Goal: Task Accomplishment & Management: Complete application form

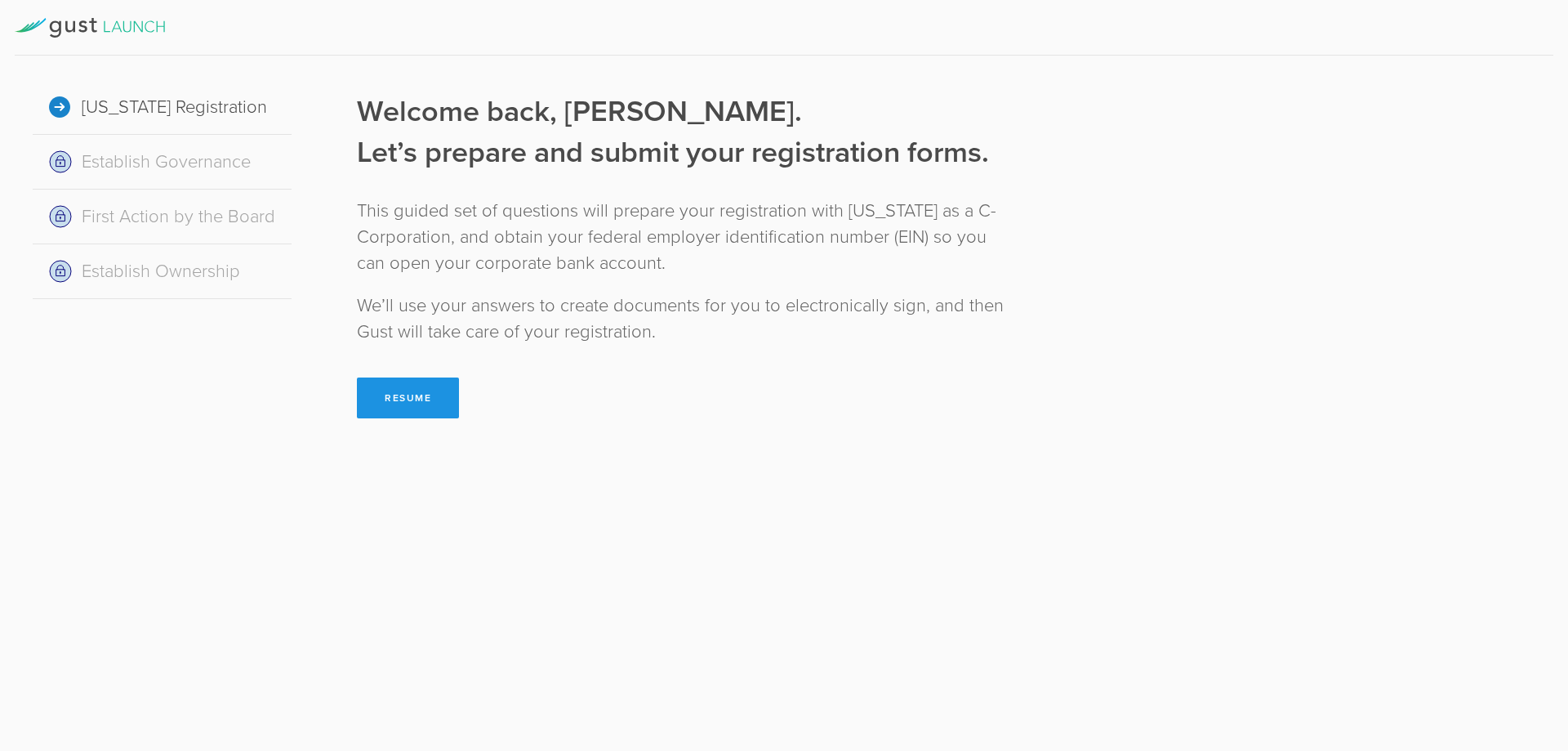
click at [408, 405] on button "Resume" at bounding box center [408, 397] width 102 height 41
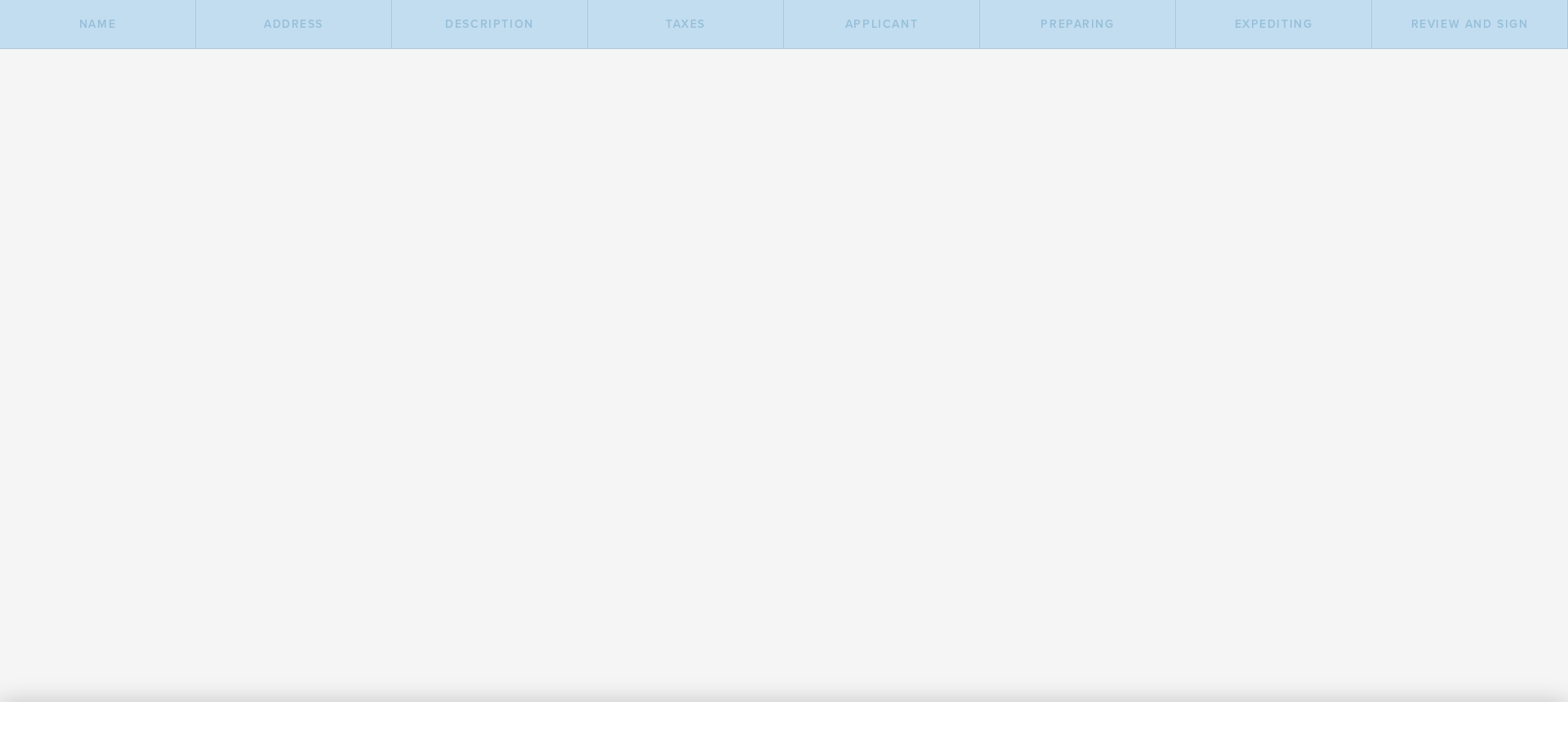
type input "Covred"
select select "inc."
type input "Covred"
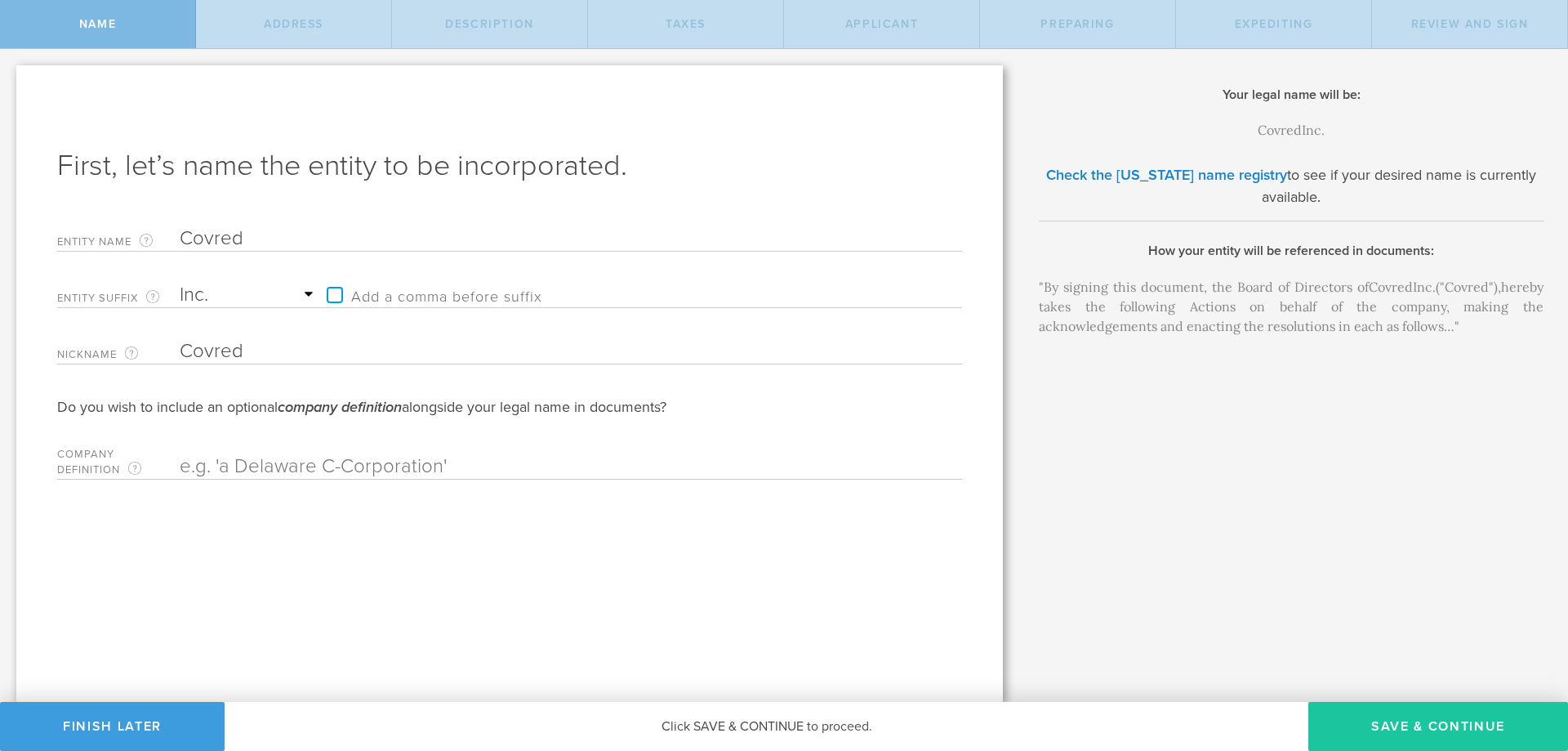
click at [1447, 729] on button "Save & Continue" at bounding box center [1438, 726] width 260 height 49
type input "75"
type input "palmer street apt 317"
type input "Quincy"
select select "MA"
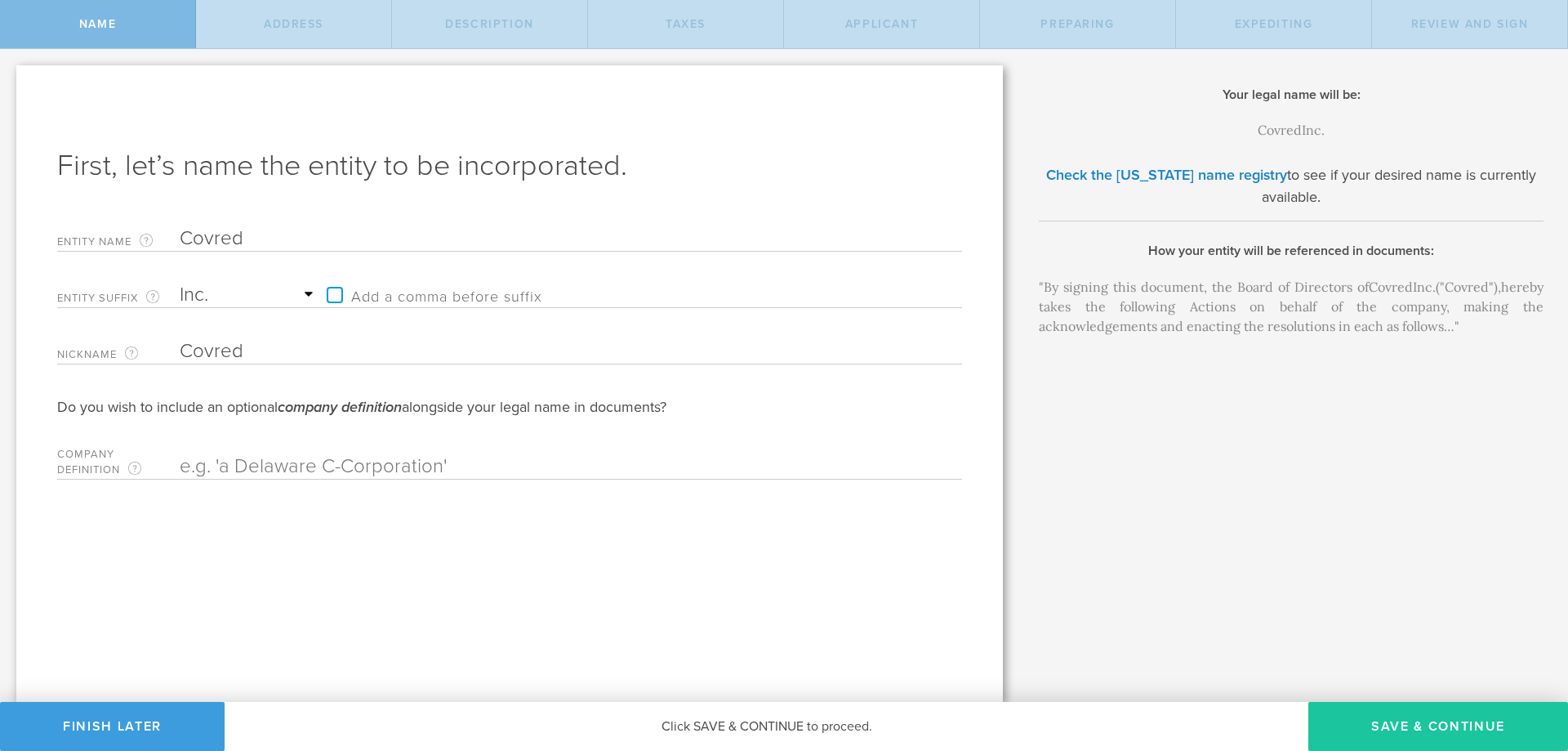
type input "02169"
checkbox input "true"
type input "suffolk"
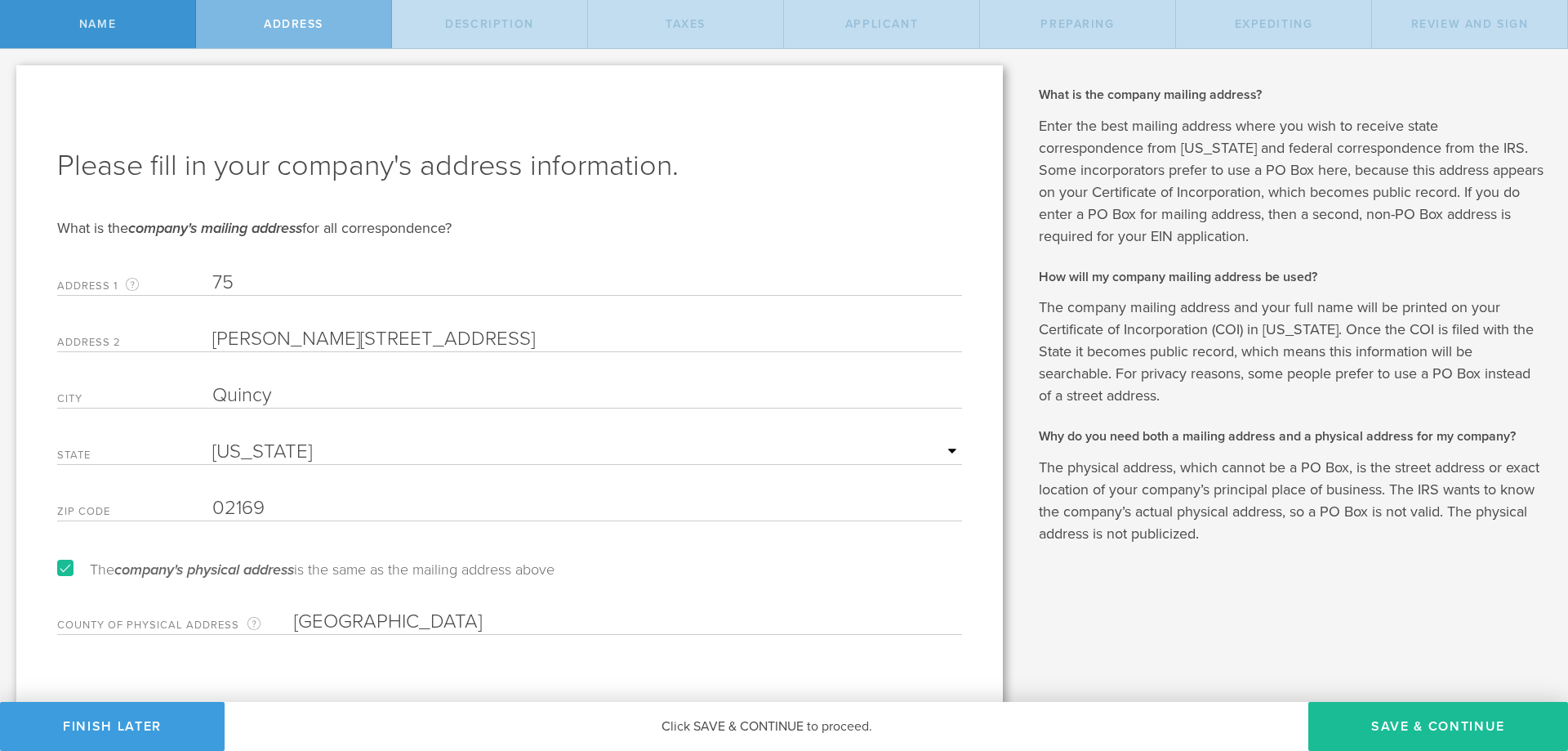
click at [1063, 465] on p "The physical address, which cannot be a PO Box, is the street address or exact …" at bounding box center [1292, 501] width 505 height 89
click at [149, 714] on button "Finish Later" at bounding box center [112, 726] width 225 height 49
